Goal: Task Accomplishment & Management: Manage account settings

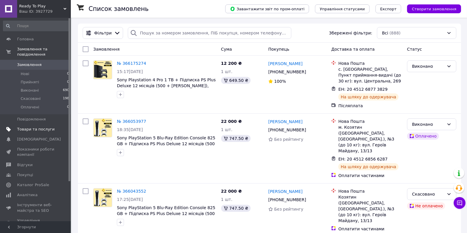
click at [36, 128] on span "Товари та послуги" at bounding box center [35, 129] width 37 height 5
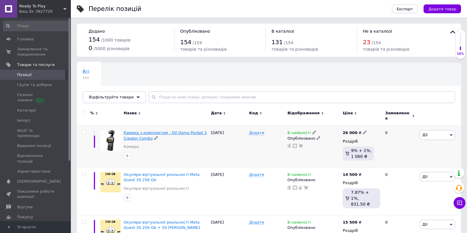
click at [158, 131] on span "Камера з комплектом - DJI Osmo Pocket 3 Creator Combo" at bounding box center [165, 136] width 83 height 10
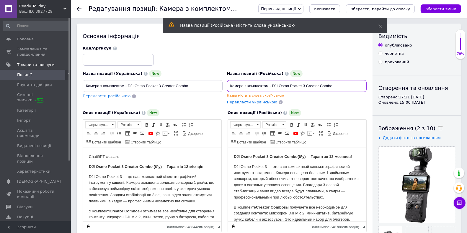
click at [246, 87] on input "Камера з комплектом - DJI Osmo Pocket 3 Creator Combo" at bounding box center [297, 86] width 140 height 12
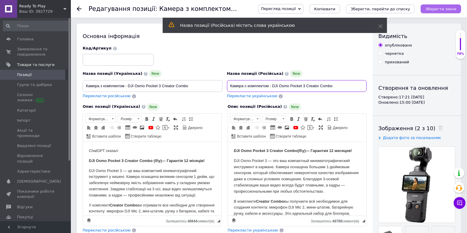
type input "Камера c комплектом - DJI Osmo Pocket 3 Creator Combo"
click at [430, 7] on icon "Зберегти зміни" at bounding box center [440, 9] width 31 height 4
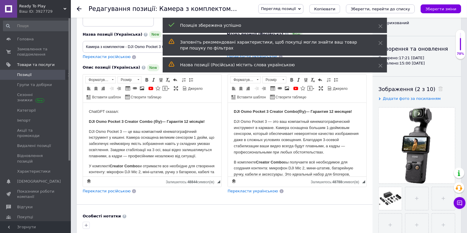
scroll to position [50, 0]
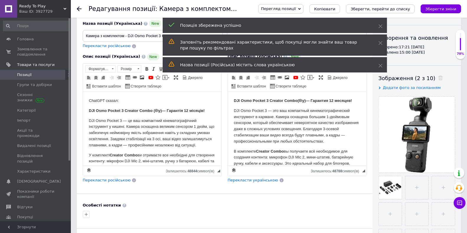
click at [79, 10] on icon at bounding box center [79, 8] width 5 height 5
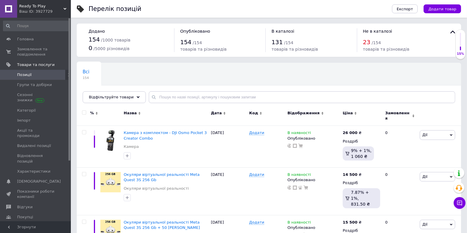
click at [30, 6] on span "Ready To Play" at bounding box center [41, 6] width 44 height 5
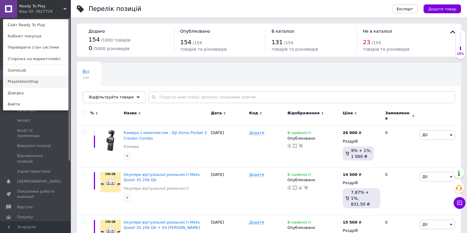
click at [22, 82] on link "PlaystationShop" at bounding box center [35, 81] width 65 height 11
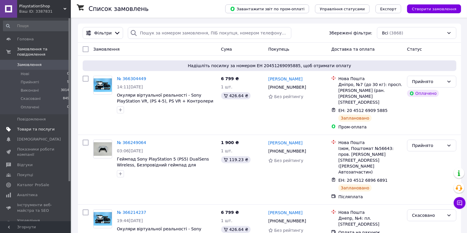
click at [24, 132] on span "Товари та послуги" at bounding box center [35, 129] width 37 height 5
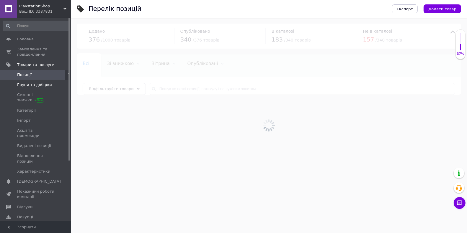
click at [52, 85] on span "Групи та добірки" at bounding box center [35, 84] width 37 height 5
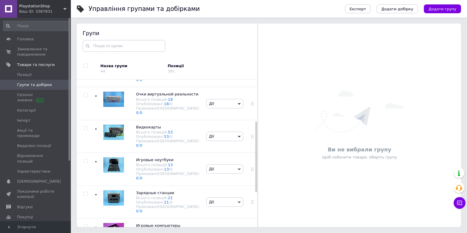
scroll to position [160, 0]
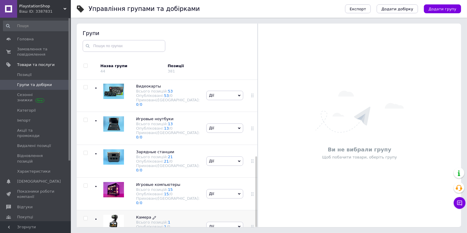
click at [149, 215] on span "Камера" at bounding box center [143, 217] width 15 height 4
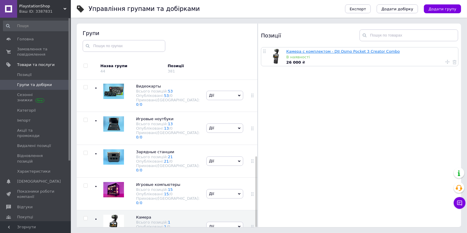
click at [315, 51] on link "Камера c комплектом - DJI Osmo Pocket 3 Creator Combo" at bounding box center [342, 51] width 113 height 4
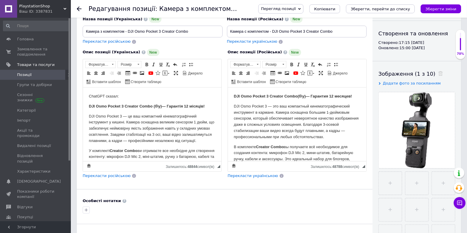
scroll to position [57, 0]
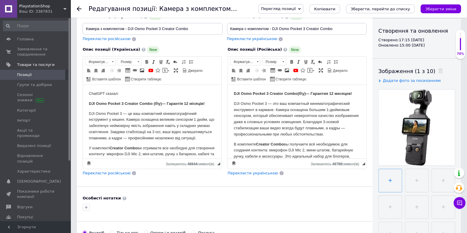
click at [389, 177] on input "file" at bounding box center [389, 180] width 23 height 23
type input "C:\fakepath\2025-10-12 14.54.32.jpg"
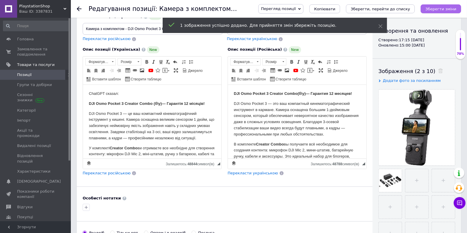
click at [451, 11] on icon "Зберегти зміни" at bounding box center [440, 9] width 31 height 4
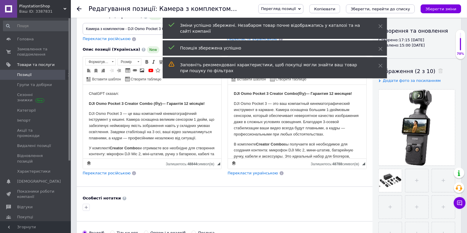
click at [33, 9] on div "Ваш ID: 3387831" at bounding box center [45, 11] width 52 height 5
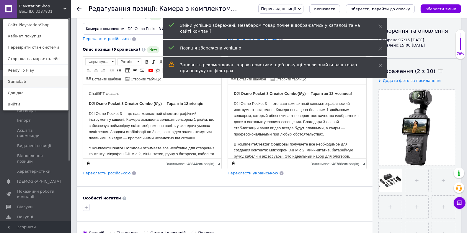
click at [29, 81] on link "GameLab" at bounding box center [35, 81] width 65 height 11
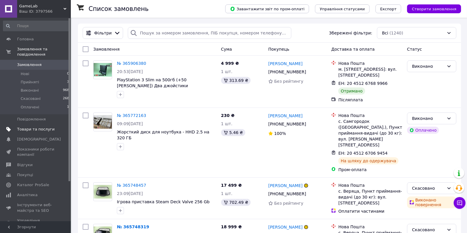
click at [40, 127] on span "Товари та послуги" at bounding box center [35, 129] width 37 height 5
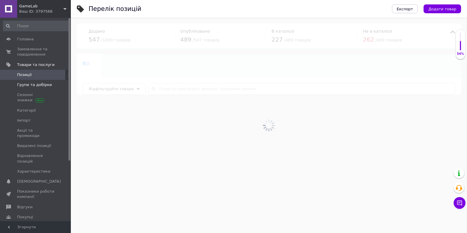
click at [48, 85] on span "Групи та добірки" at bounding box center [34, 84] width 35 height 5
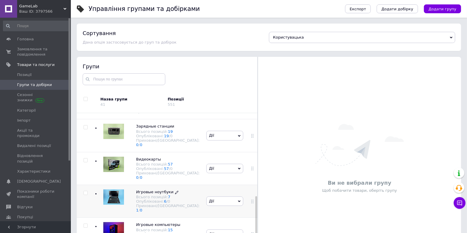
scroll to position [33, 0]
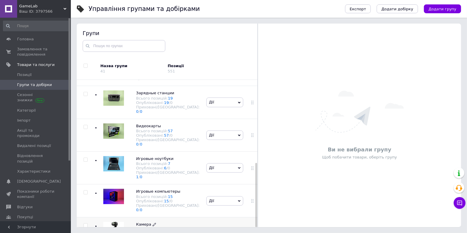
click at [142, 222] on span "Камера" at bounding box center [143, 224] width 15 height 4
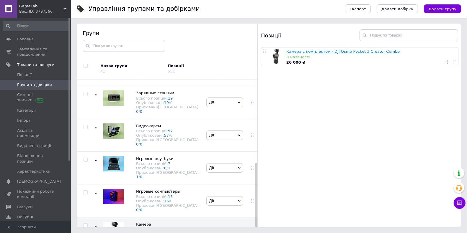
click at [323, 52] on link "Камера с комплектом - DJI Osmo Pocket 3 Creator Combo" at bounding box center [342, 51] width 113 height 4
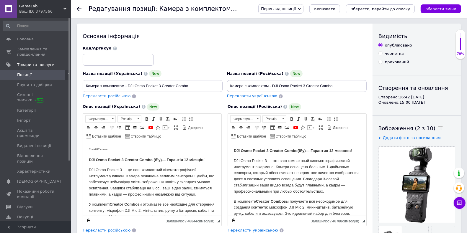
click at [79, 6] on use at bounding box center [79, 8] width 5 height 5
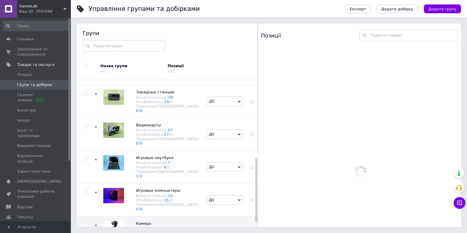
scroll to position [191, 0]
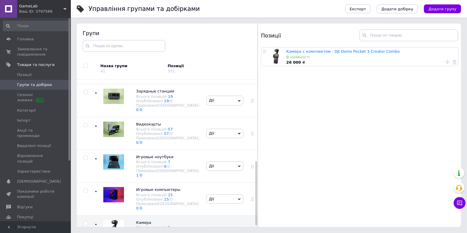
click at [52, 3] on div "GameLab Ваш ID: 3797566" at bounding box center [44, 9] width 54 height 18
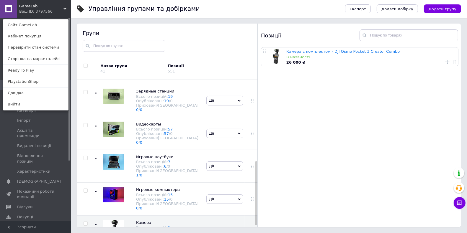
click at [55, 2] on div "GameLab Ваш ID: 3797566 Сайт GameLab Кабінет покупця Перевірити стан системи Ст…" at bounding box center [35, 9] width 71 height 18
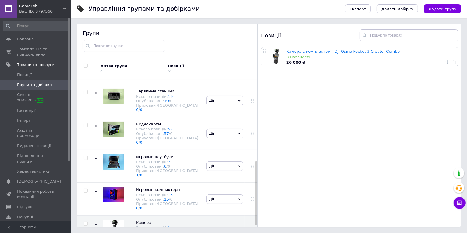
click at [55, 2] on div "GameLab Ваш ID: 3797566" at bounding box center [44, 9] width 54 height 18
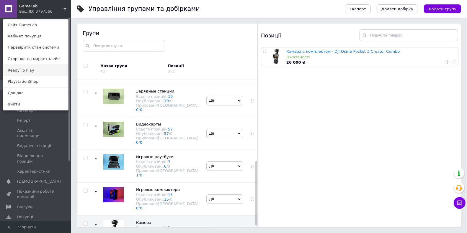
click at [38, 70] on link "Ready To Play" at bounding box center [35, 70] width 65 height 11
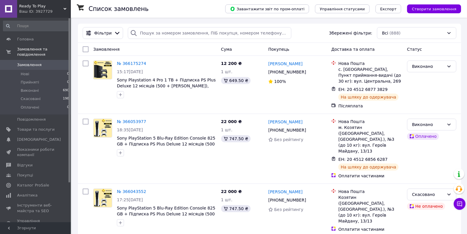
click at [35, 8] on span "Ready To Play" at bounding box center [41, 6] width 44 height 5
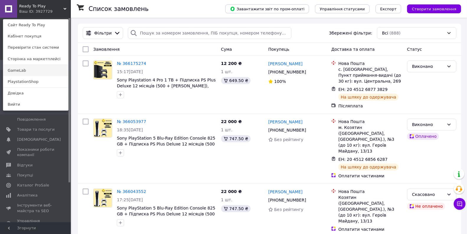
click at [24, 69] on link "GameLab" at bounding box center [35, 70] width 65 height 11
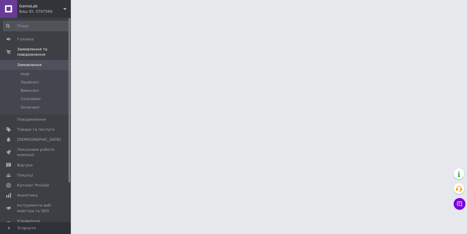
click at [56, 5] on span "GameLab" at bounding box center [41, 6] width 44 height 5
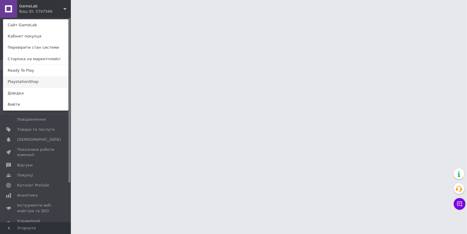
click at [34, 77] on link "PlaystationShop" at bounding box center [35, 81] width 65 height 11
